Goal: Information Seeking & Learning: Compare options

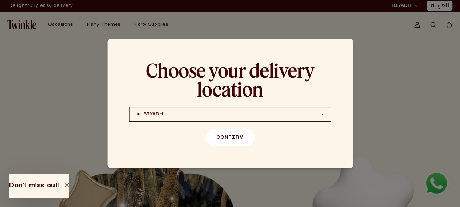
click at [243, 146] on button "Confirm" at bounding box center [229, 137] width 49 height 17
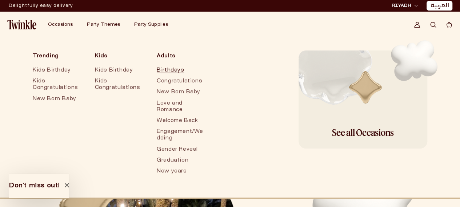
click at [171, 74] on link "Birthdays" at bounding box center [181, 70] width 48 height 11
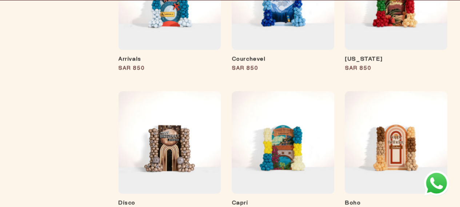
scroll to position [400, 0]
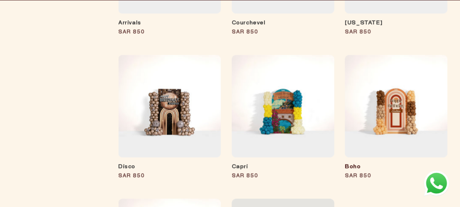
click at [402, 164] on link "Boho" at bounding box center [395, 167] width 102 height 7
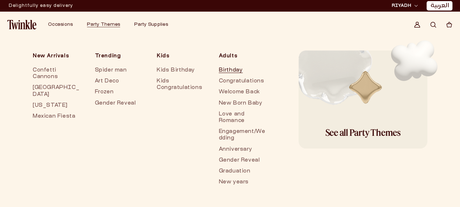
click at [222, 68] on link "Birthday" at bounding box center [243, 70] width 48 height 11
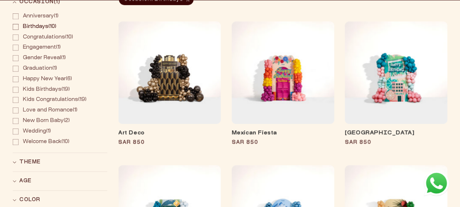
scroll to position [145, 0]
click at [180, 130] on link "Art Deco" at bounding box center [169, 133] width 102 height 7
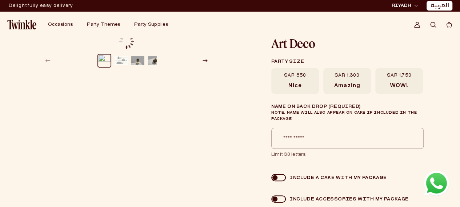
click at [392, 77] on span "SAR 1,750" at bounding box center [398, 76] width 25 height 6
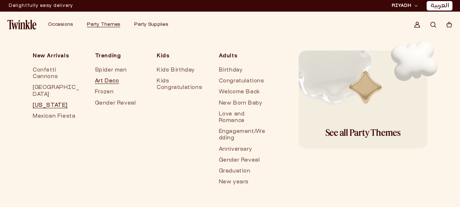
click at [47, 100] on link "[US_STATE]" at bounding box center [57, 105] width 48 height 11
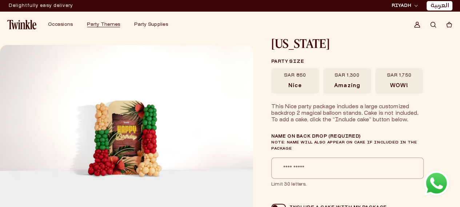
click at [421, 80] on label "SAR 1,750 WOW!" at bounding box center [399, 80] width 48 height 25
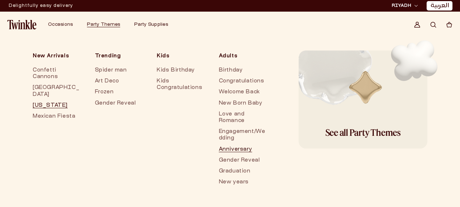
click at [236, 148] on link "Anniversary" at bounding box center [243, 149] width 48 height 11
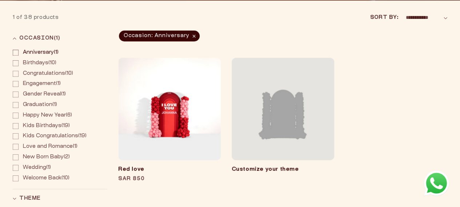
scroll to position [109, 0]
click at [185, 166] on link "Red love" at bounding box center [169, 169] width 102 height 7
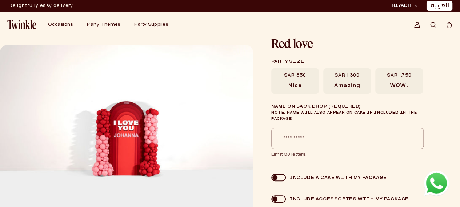
click at [419, 89] on label "SAR 1,750 WOW!" at bounding box center [399, 80] width 48 height 25
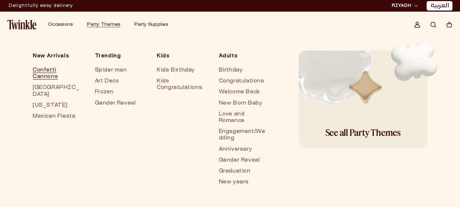
click at [50, 73] on link "Confetti Cannons" at bounding box center [57, 73] width 48 height 17
click at [100, 67] on link "Spider man" at bounding box center [119, 70] width 48 height 11
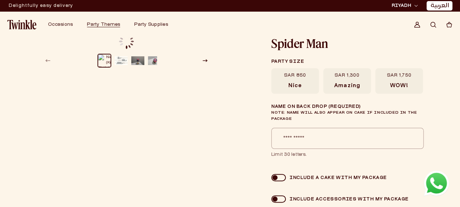
click at [411, 74] on label "SAR 1,750 WOW!" at bounding box center [399, 80] width 48 height 25
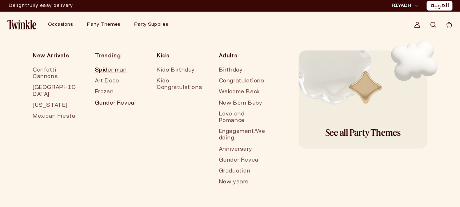
click at [104, 98] on link "Gender Reveal" at bounding box center [119, 103] width 48 height 11
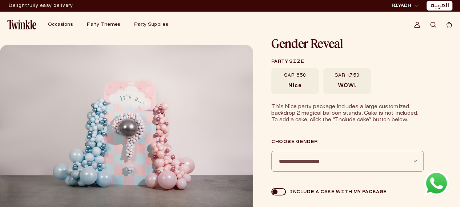
click at [343, 88] on span "WOW!" at bounding box center [347, 86] width 18 height 7
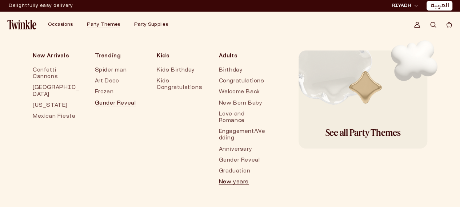
click at [231, 181] on link "New years" at bounding box center [243, 182] width 48 height 11
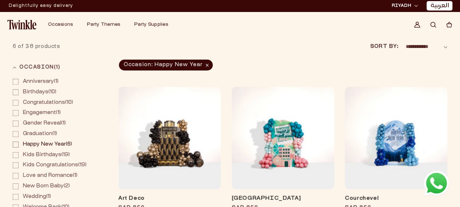
scroll to position [73, 0]
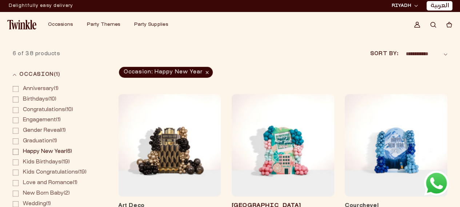
click at [289, 202] on link "[GEOGRAPHIC_DATA]" at bounding box center [282, 205] width 102 height 7
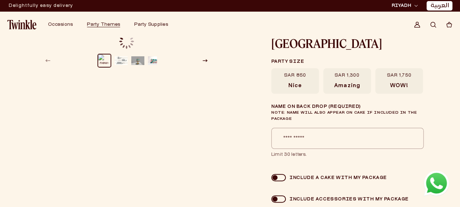
click at [384, 81] on label "SAR 1,750 WOW!" at bounding box center [399, 80] width 48 height 25
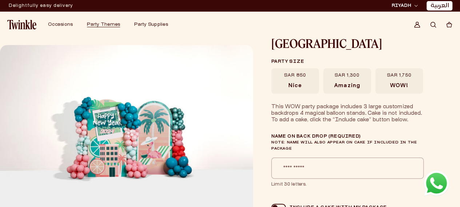
click at [347, 83] on span "Amazing" at bounding box center [346, 86] width 25 height 7
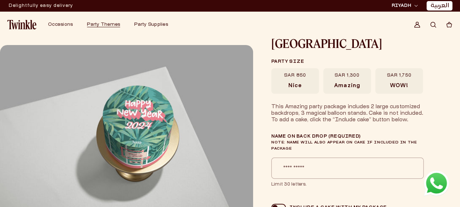
click at [291, 76] on span "SAR 850" at bounding box center [295, 76] width 22 height 6
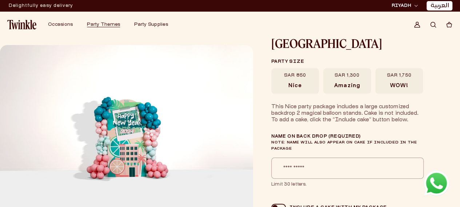
click at [391, 84] on span "WOW!" at bounding box center [399, 86] width 18 height 7
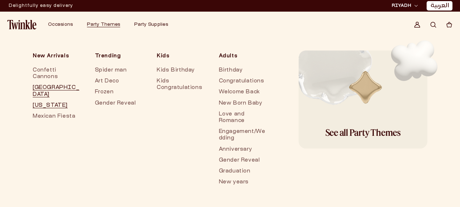
click at [48, 100] on link "[US_STATE]" at bounding box center [57, 105] width 48 height 11
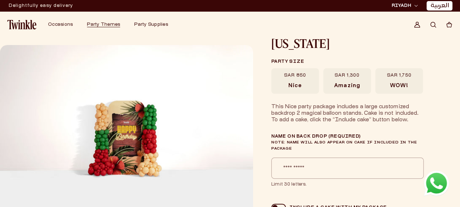
click at [384, 84] on label "SAR 1,750 WOW!" at bounding box center [399, 80] width 48 height 25
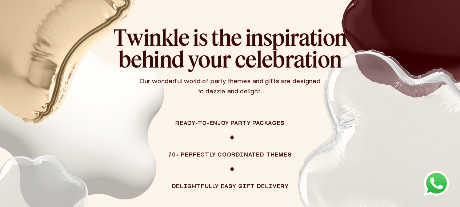
scroll to position [690, 0]
